Goal: Transaction & Acquisition: Subscribe to service/newsletter

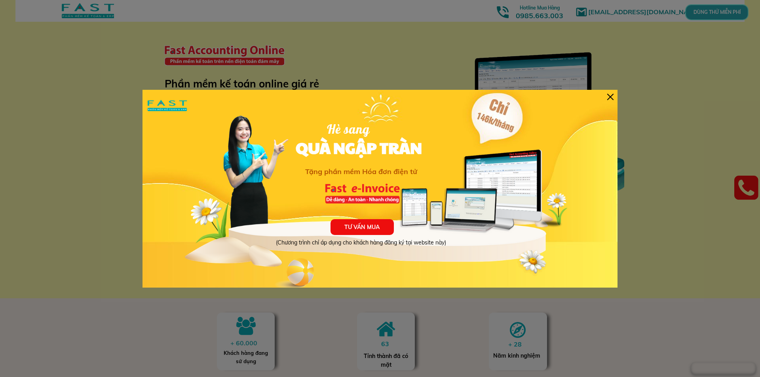
click at [614, 96] on div "TƯ VẤN MUA (Chương trình chỉ áp dụng cho khách hàng đăng ký tại website này) Hè…" at bounding box center [379, 189] width 475 height 198
click at [611, 97] on div at bounding box center [610, 97] width 6 height 6
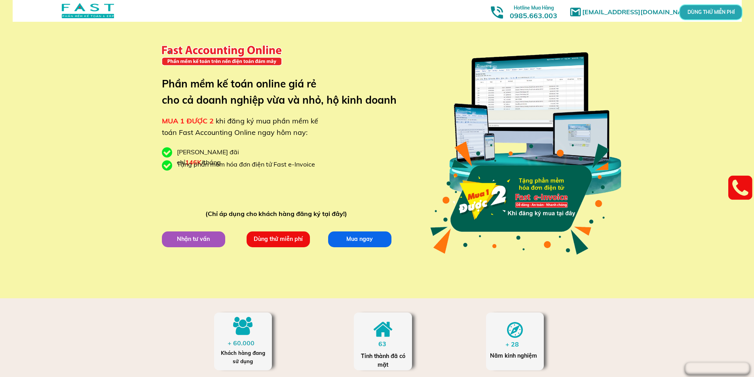
click at [282, 237] on p "Dùng thử miễn phí" at bounding box center [278, 239] width 63 height 16
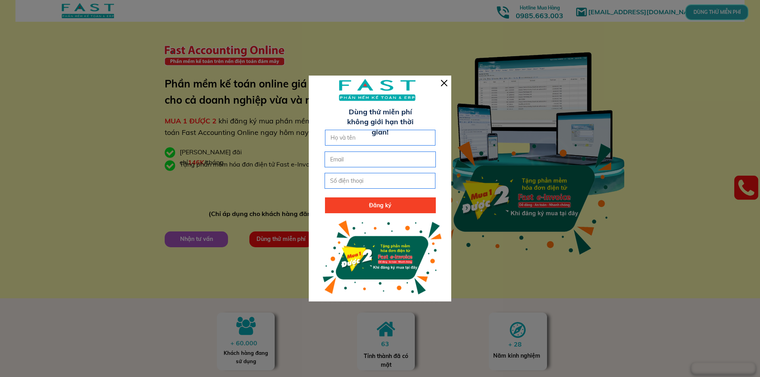
click at [343, 140] on input "text" at bounding box center [380, 137] width 104 height 15
type input "[PERSON_NAME]"
type input "[EMAIL_ADDRESS][DOMAIN_NAME]"
click at [364, 183] on input "tel" at bounding box center [380, 180] width 104 height 15
type input "0986852468"
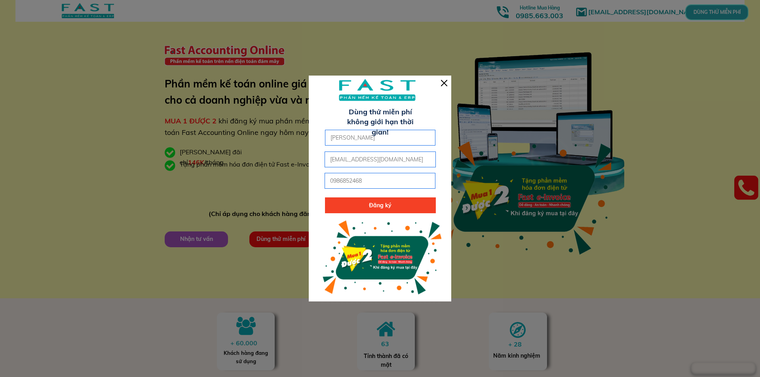
click at [375, 209] on p "Đăng ký" at bounding box center [380, 205] width 111 height 16
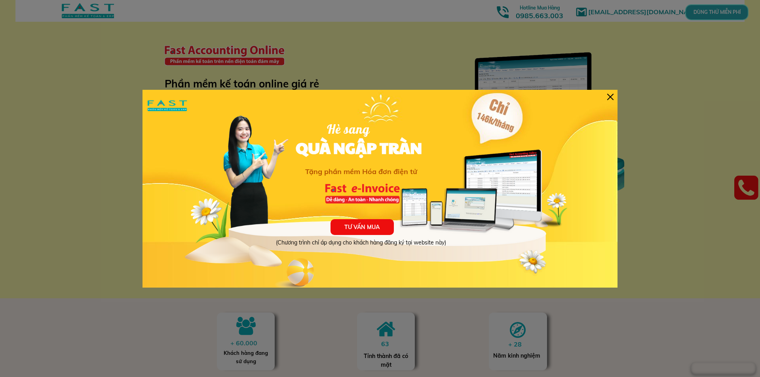
click at [608, 96] on div at bounding box center [610, 97] width 6 height 6
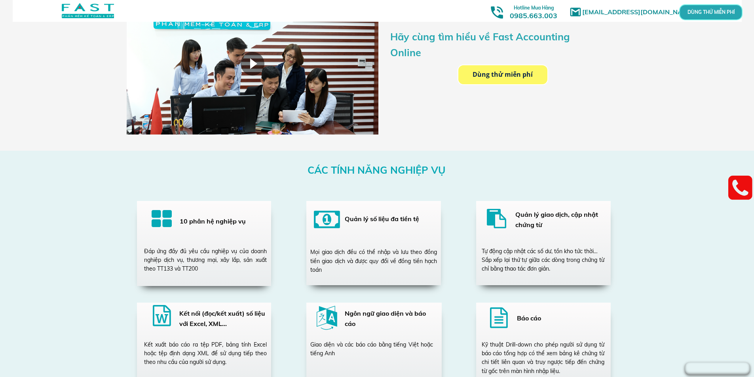
scroll to position [1306, 0]
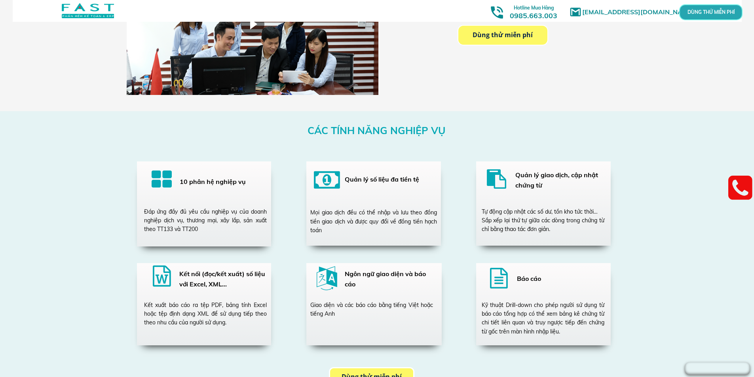
click at [223, 184] on h3 "10 phân hệ nghiệp vụ" at bounding box center [221, 182] width 82 height 10
click at [165, 176] on div at bounding box center [162, 180] width 21 height 23
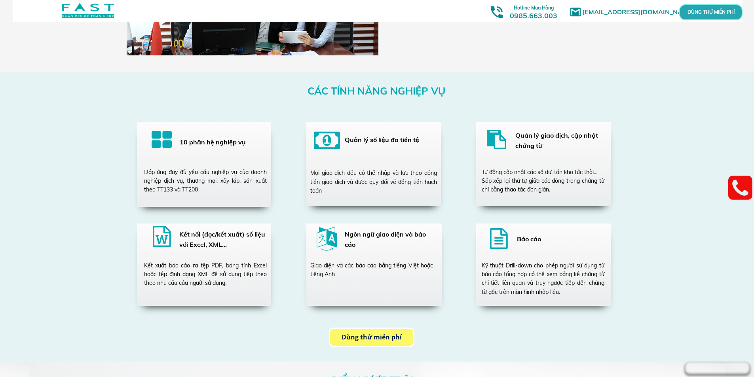
click at [230, 143] on h3 "10 phân hệ nghiệp vụ" at bounding box center [221, 142] width 82 height 10
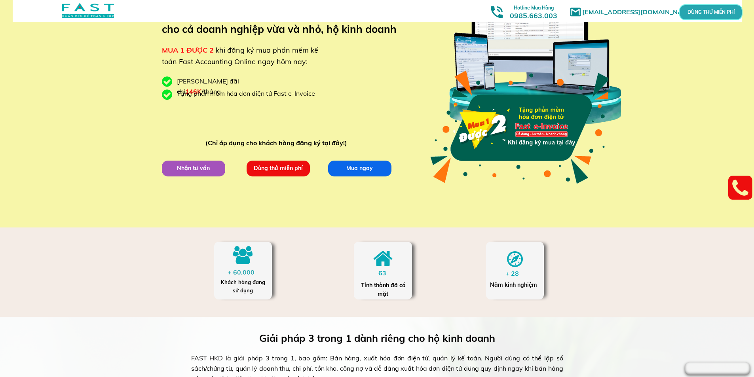
scroll to position [0, 0]
